Goal: Find specific page/section: Find specific page/section

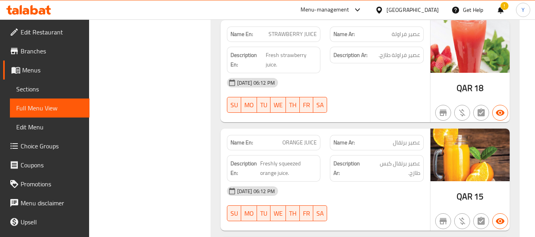
scroll to position [4699, 0]
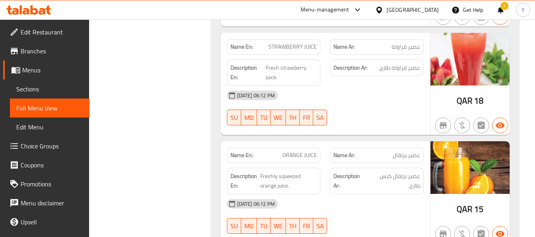
click at [465, 202] on span "QAR" at bounding box center [465, 209] width 16 height 15
copy div "QAR 15"
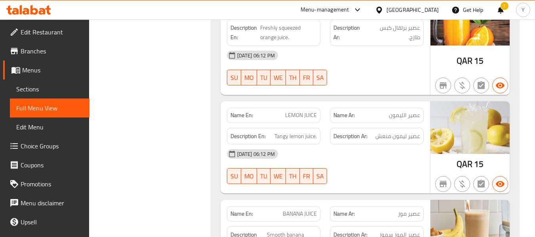
click at [433, 5] on div "[GEOGRAPHIC_DATA]" at bounding box center [407, 9] width 76 height 19
click at [428, 11] on div "[GEOGRAPHIC_DATA]" at bounding box center [413, 10] width 52 height 9
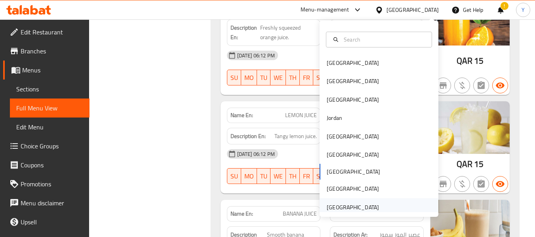
click at [353, 209] on div "[GEOGRAPHIC_DATA]" at bounding box center [353, 207] width 52 height 9
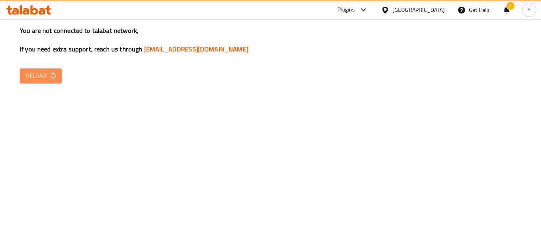
click at [37, 74] on span "Reload" at bounding box center [40, 76] width 29 height 10
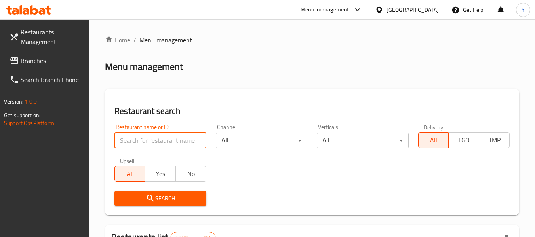
click at [132, 141] on input "search" at bounding box center [161, 141] width 92 height 16
paste input "QAR15"
click at [168, 141] on input "QAR15" at bounding box center [161, 141] width 92 height 16
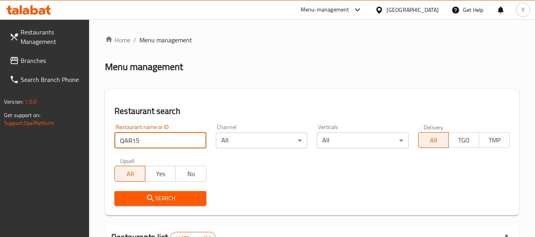
paste input "Petals Bloom"
type input "Petals Bloom"
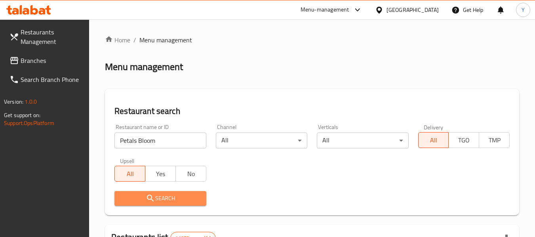
click at [149, 202] on icon "submit" at bounding box center [151, 199] width 10 height 10
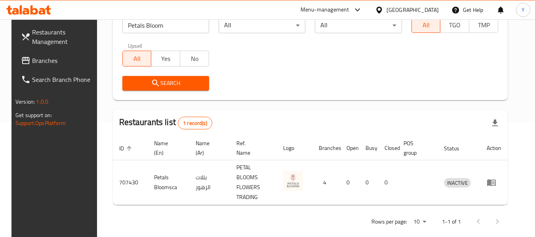
scroll to position [116, 0]
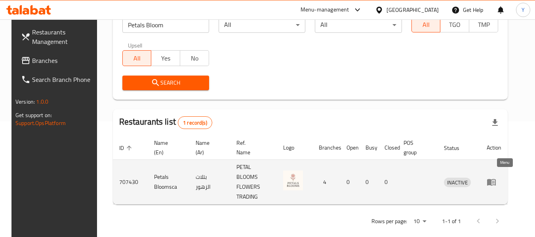
click at [497, 179] on icon "enhanced table" at bounding box center [492, 183] width 10 height 10
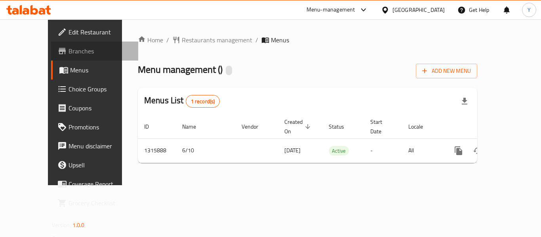
click at [78, 47] on span "Branches" at bounding box center [100, 51] width 63 height 10
